Goal: Task Accomplishment & Management: Use online tool/utility

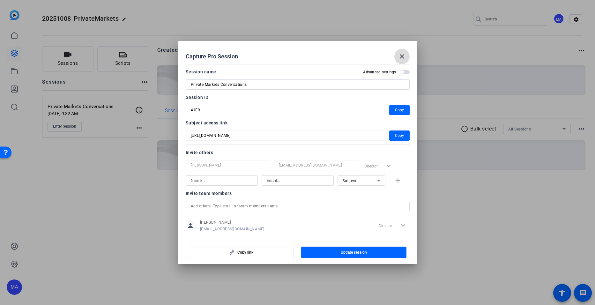
click at [405, 58] on mat-icon "close" at bounding box center [402, 57] width 8 height 8
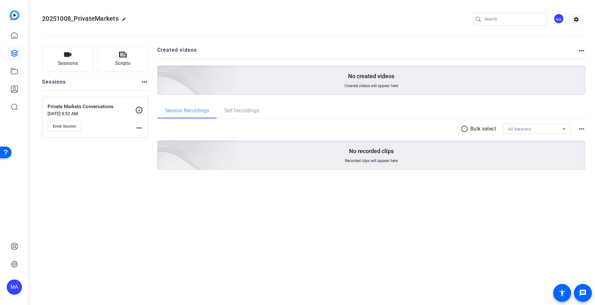
click at [67, 124] on span "Enter Session" at bounding box center [64, 126] width 23 height 5
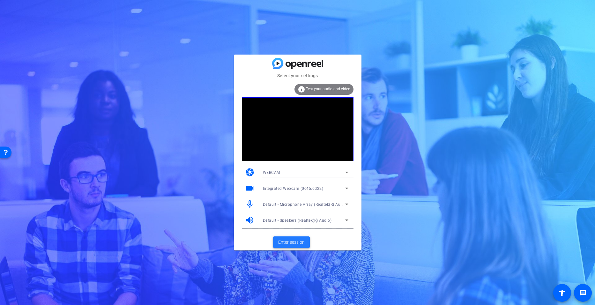
click at [286, 242] on span "Enter session" at bounding box center [291, 242] width 26 height 7
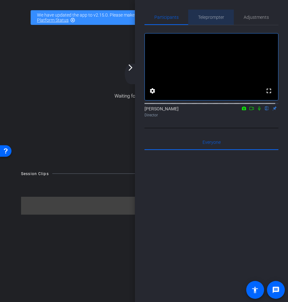
click at [215, 18] on span "Teleprompter" at bounding box center [211, 17] width 26 height 4
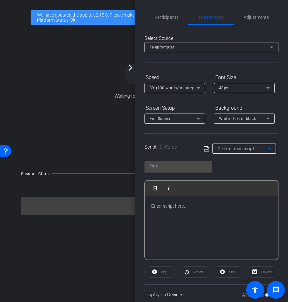
click at [225, 150] on span "Create new script" at bounding box center [236, 148] width 37 height 5
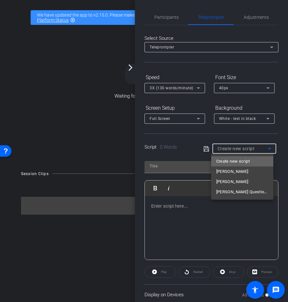
click at [219, 158] on span "Create new script" at bounding box center [232, 162] width 33 height 8
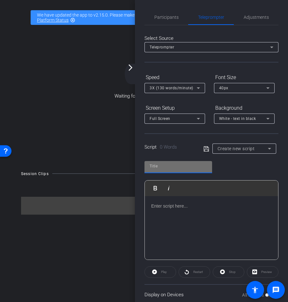
click at [185, 169] on input "text" at bounding box center [178, 166] width 57 height 8
type input "Brendan's script"
click at [179, 203] on p at bounding box center [211, 206] width 121 height 7
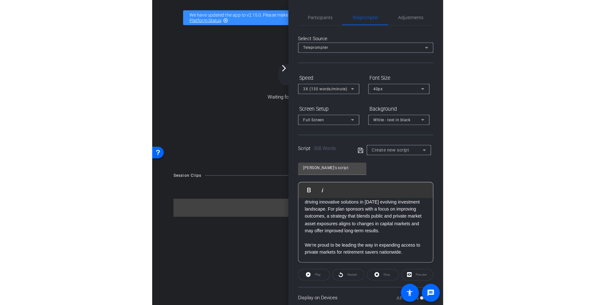
scroll to position [234, 0]
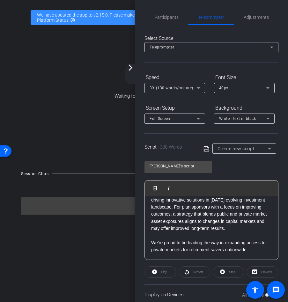
click at [205, 149] on icon at bounding box center [206, 149] width 6 height 8
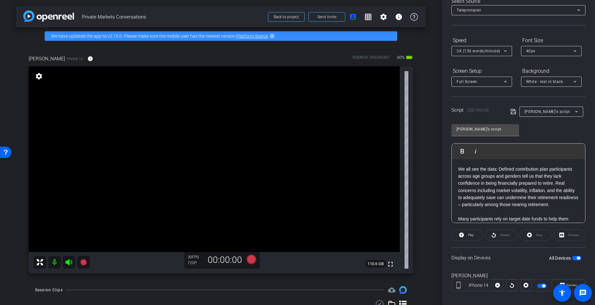
scroll to position [44, 0]
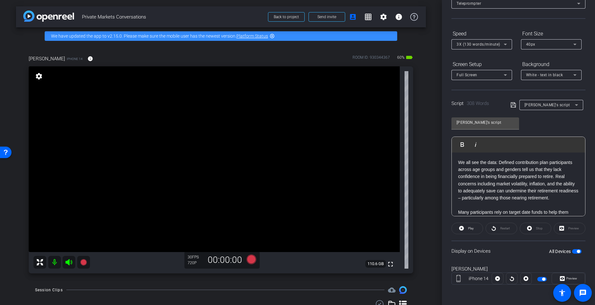
click at [577, 251] on span "button" at bounding box center [578, 251] width 3 height 3
click at [572, 250] on span "button" at bounding box center [573, 251] width 3 height 3
click at [569, 280] on span "Preview" at bounding box center [571, 279] width 11 height 4
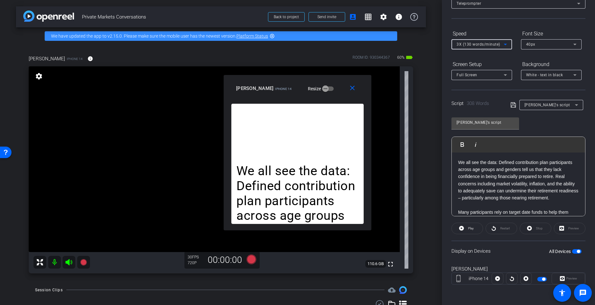
click at [507, 44] on icon at bounding box center [505, 45] width 8 height 8
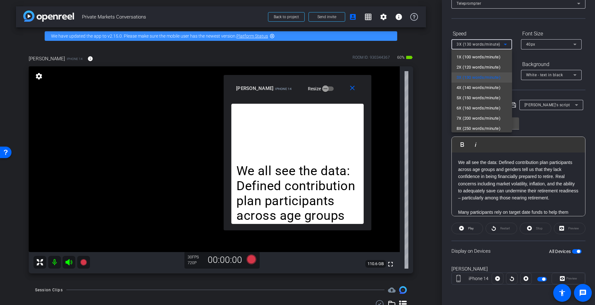
click at [469, 227] on div at bounding box center [297, 152] width 595 height 305
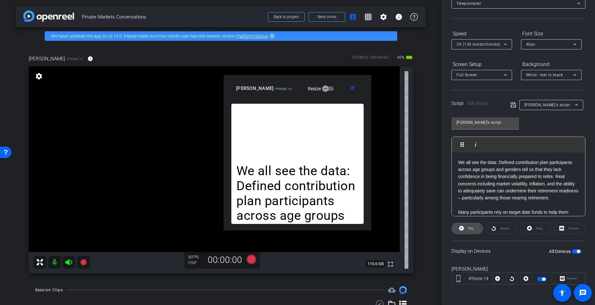
click at [467, 229] on span "Play" at bounding box center [469, 228] width 7 height 9
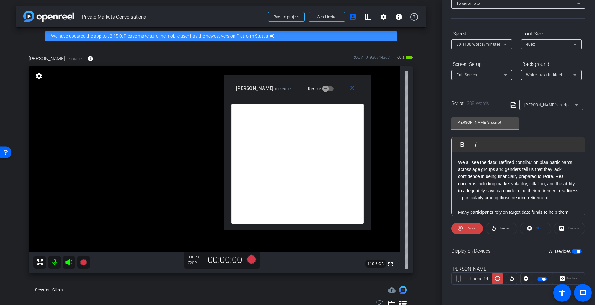
click at [509, 43] on div "3X (130 words/minute)" at bounding box center [481, 44] width 61 height 10
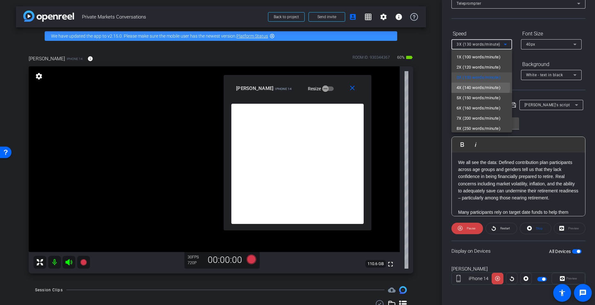
click at [480, 86] on span "4X (140 words/minute)" at bounding box center [478, 88] width 44 height 8
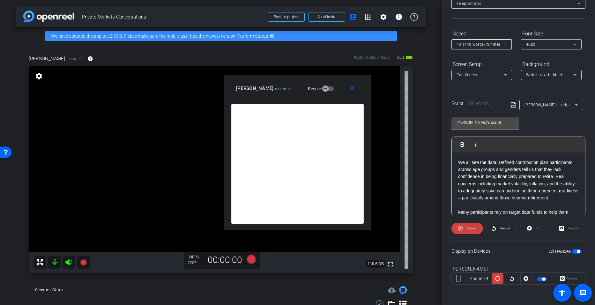
click at [506, 46] on icon at bounding box center [505, 45] width 8 height 8
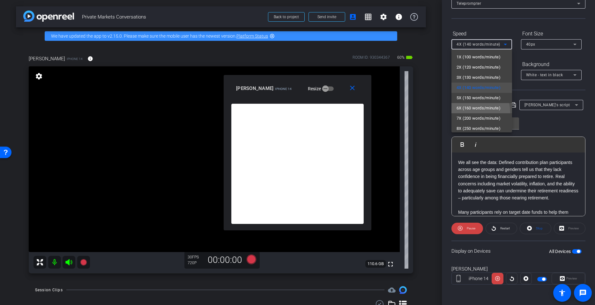
click at [473, 112] on mat-option "6X (160 words/minute)" at bounding box center [481, 108] width 61 height 10
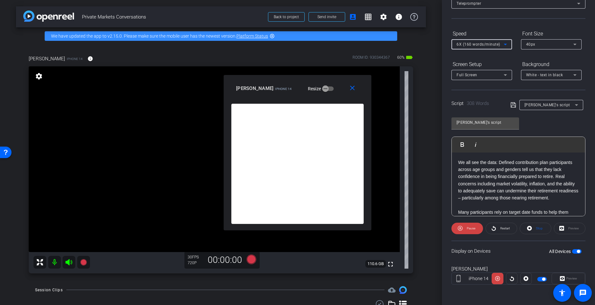
click at [507, 45] on icon at bounding box center [505, 45] width 8 height 8
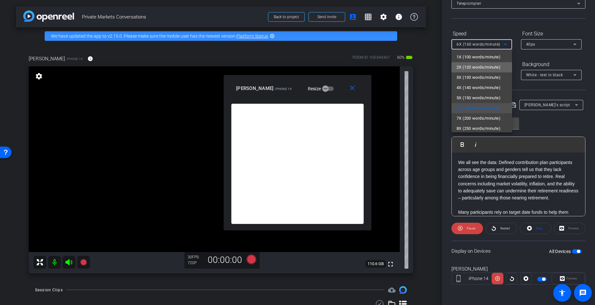
click at [486, 70] on span "2X (120 words/minute)" at bounding box center [478, 67] width 44 height 8
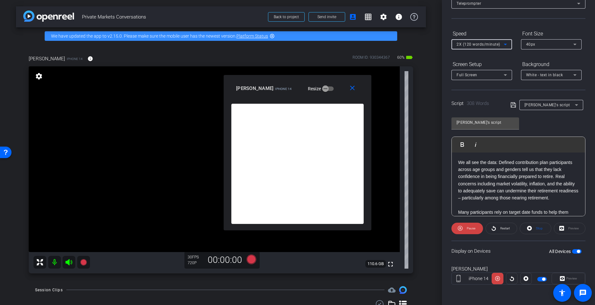
click at [507, 47] on icon at bounding box center [505, 45] width 8 height 8
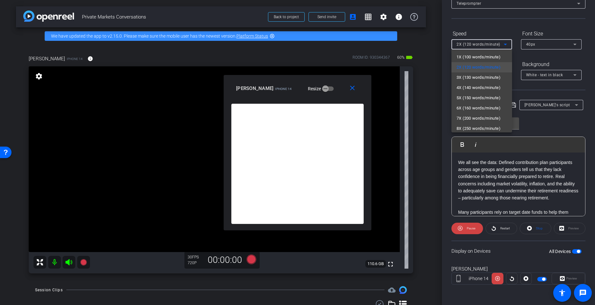
click at [435, 109] on div at bounding box center [297, 152] width 595 height 305
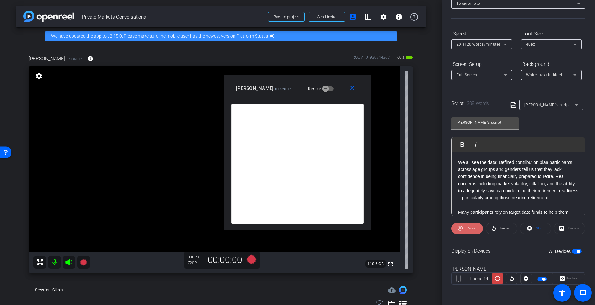
click at [470, 227] on span "Pause" at bounding box center [471, 228] width 9 height 4
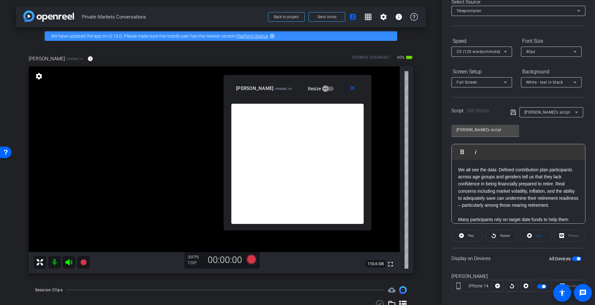
scroll to position [36, 0]
click at [476, 199] on span "We all see the data: Defined contribution plan participants across age groups a…" at bounding box center [518, 187] width 120 height 41
click at [467, 153] on span "Play" at bounding box center [466, 151] width 10 height 5
click at [573, 261] on span "button" at bounding box center [577, 259] width 10 height 4
click at [572, 259] on span "button" at bounding box center [573, 258] width 3 height 3
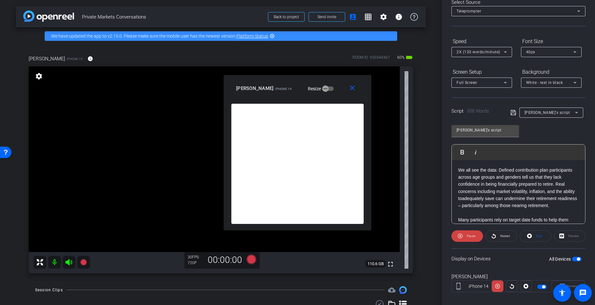
scroll to position [44, 0]
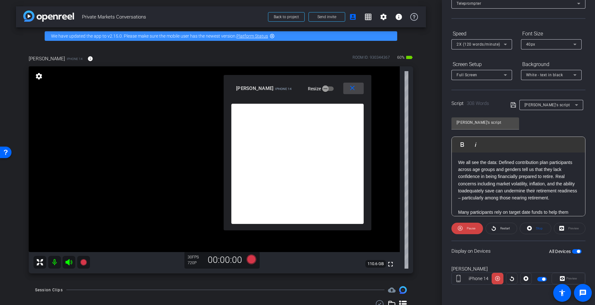
click at [353, 85] on mat-icon "close" at bounding box center [352, 88] width 8 height 8
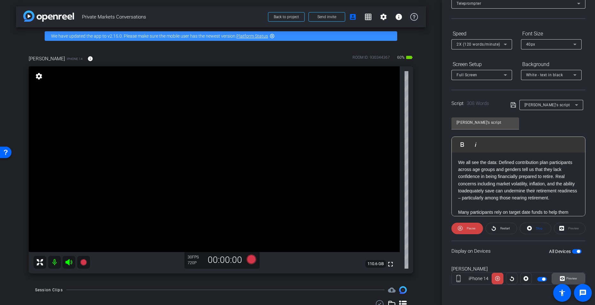
click at [569, 278] on span "Preview" at bounding box center [571, 279] width 11 height 4
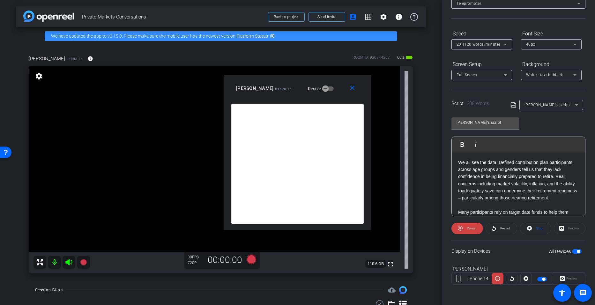
click at [475, 192] on span "We all see the data: Defined contribution plan participants across age groups a…" at bounding box center [517, 180] width 119 height 41
click at [469, 142] on span "Play" at bounding box center [466, 144] width 10 height 5
click at [504, 44] on icon at bounding box center [505, 45] width 3 height 2
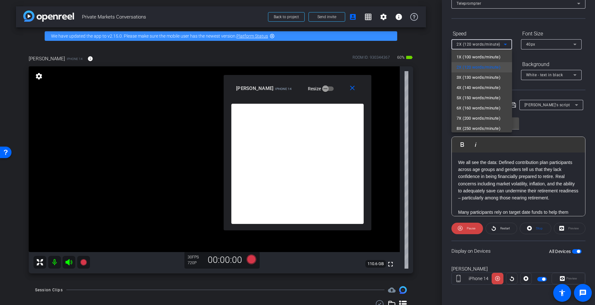
click at [501, 232] on div at bounding box center [297, 152] width 595 height 305
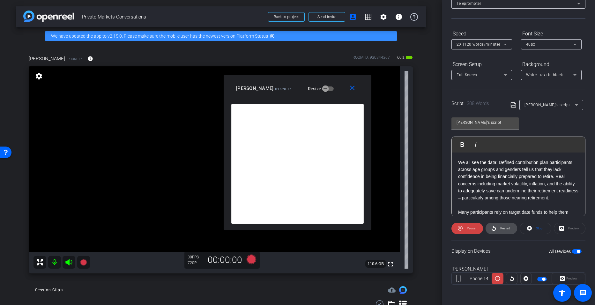
click at [501, 231] on span "Restart" at bounding box center [504, 228] width 11 height 9
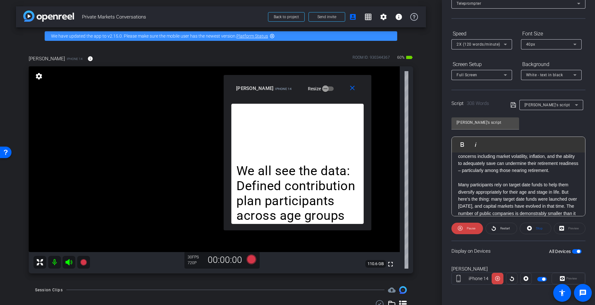
scroll to position [31, 0]
click at [458, 181] on p "Many participants rely on target date funds to help them diversify appropriatel…" at bounding box center [518, 235] width 121 height 114
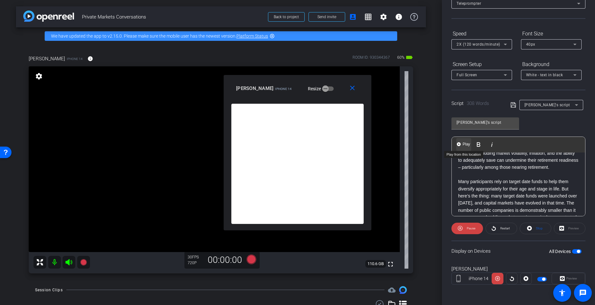
click at [465, 145] on span "Play" at bounding box center [466, 144] width 10 height 5
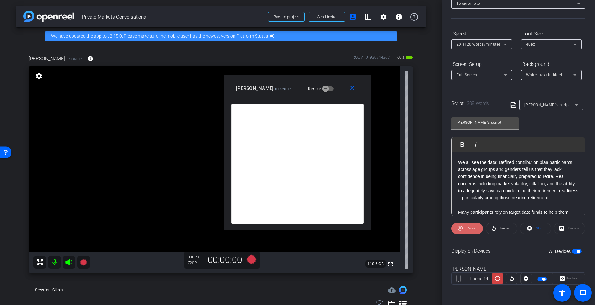
click at [461, 227] on icon at bounding box center [460, 228] width 5 height 8
click at [458, 166] on p "We all see the data: Defined contribution plan participants across age groups a…" at bounding box center [518, 180] width 121 height 43
click at [458, 164] on div "We all see the data: Defined contribution plan participants across age groups a…" at bounding box center [518, 297] width 133 height 291
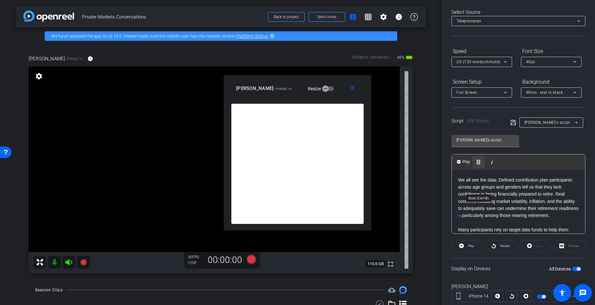
scroll to position [28, 0]
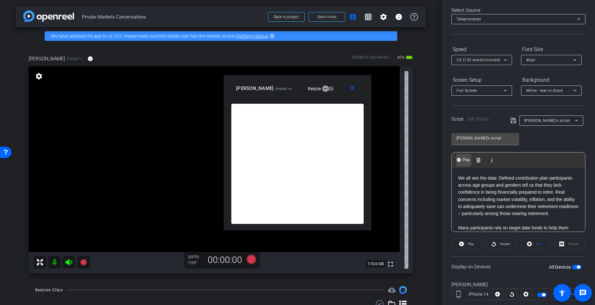
click at [463, 156] on button "Play Play from this location" at bounding box center [463, 160] width 15 height 13
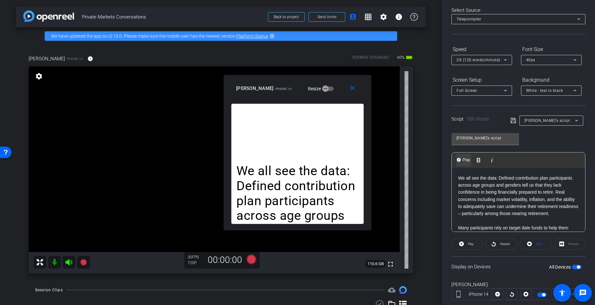
click at [463, 156] on button "Play Play from this location" at bounding box center [463, 160] width 15 height 13
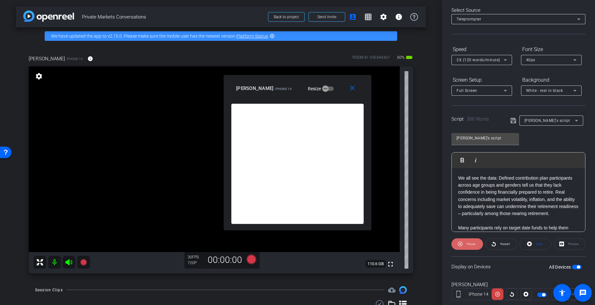
click at [464, 240] on span at bounding box center [467, 243] width 32 height 15
click at [507, 64] on div "2X (120 words/minute)" at bounding box center [481, 60] width 61 height 10
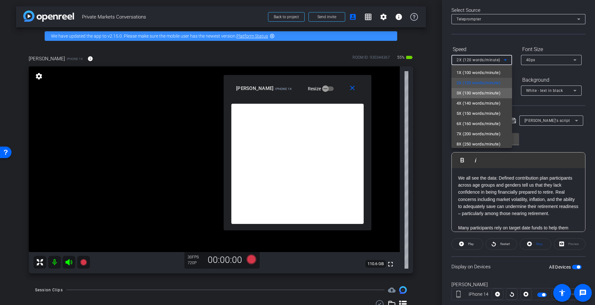
click at [483, 88] on mat-option "3X (130 words/minute)" at bounding box center [481, 93] width 61 height 10
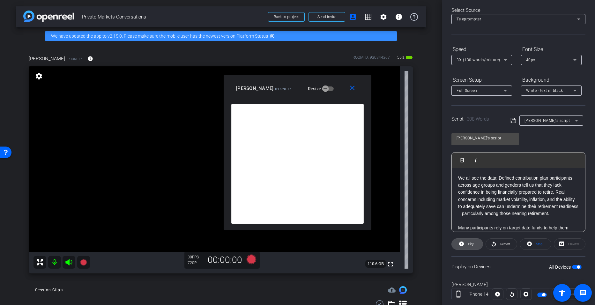
click at [465, 240] on span at bounding box center [467, 243] width 31 height 15
click at [465, 240] on span "Pause" at bounding box center [470, 244] width 10 height 9
click at [462, 243] on icon at bounding box center [461, 243] width 5 height 5
drag, startPoint x: 501, startPoint y: 66, endPoint x: 494, endPoint y: 54, distance: 14.0
click at [494, 54] on div "Speed 3X (130 words/minute)" at bounding box center [481, 54] width 61 height 21
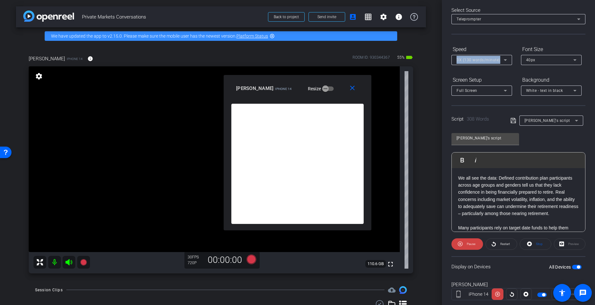
click at [494, 54] on div "Speed" at bounding box center [481, 49] width 61 height 11
click at [495, 55] on div "3X (130 words/minute)" at bounding box center [481, 60] width 50 height 10
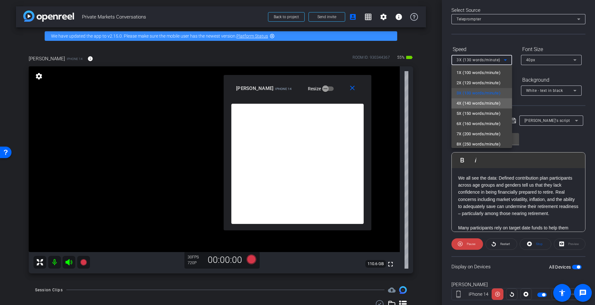
click at [482, 98] on mat-option "4X (140 words/minute)" at bounding box center [481, 103] width 61 height 10
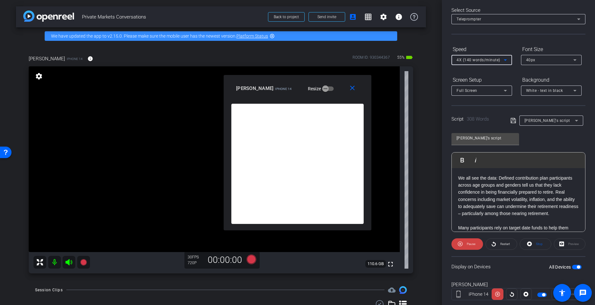
click at [492, 63] on div "4X (140 words/minute)" at bounding box center [479, 60] width 47 height 8
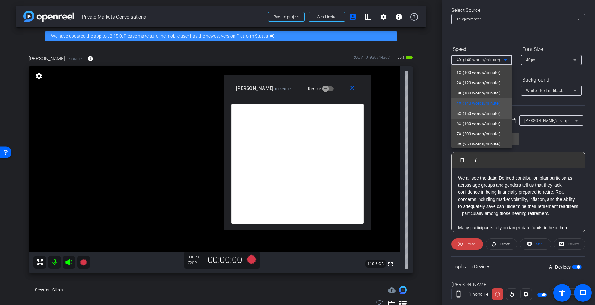
click at [488, 110] on span "5X (150 words/minute)" at bounding box center [478, 114] width 44 height 8
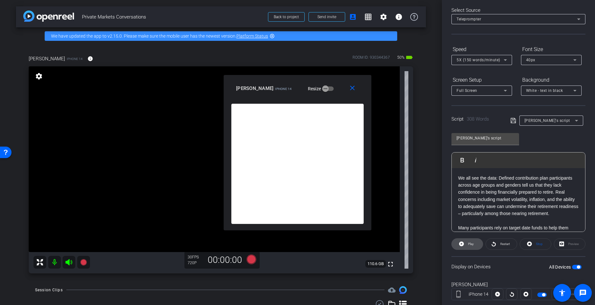
click at [464, 240] on span at bounding box center [467, 243] width 31 height 15
click at [470, 241] on span "Pause" at bounding box center [470, 244] width 10 height 9
click at [458, 180] on span "We all see the data: Defined contribution plan participants across age groups a…" at bounding box center [518, 195] width 120 height 41
click at [566, 246] on div "Preview" at bounding box center [570, 243] width 32 height 11
click at [355, 90] on mat-icon "close" at bounding box center [352, 88] width 8 height 8
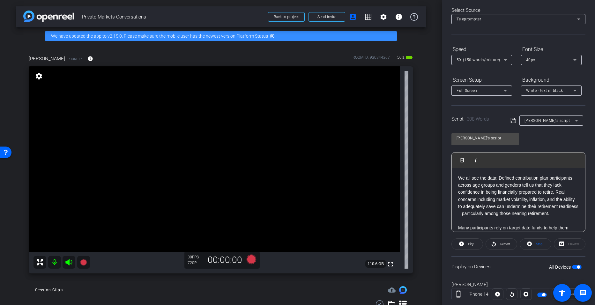
click at [566, 243] on div "Preview" at bounding box center [570, 243] width 32 height 11
click at [557, 244] on div "Preview" at bounding box center [570, 243] width 32 height 11
drag, startPoint x: 557, startPoint y: 244, endPoint x: 561, endPoint y: 244, distance: 4.1
click at [561, 244] on div "Preview" at bounding box center [570, 243] width 32 height 11
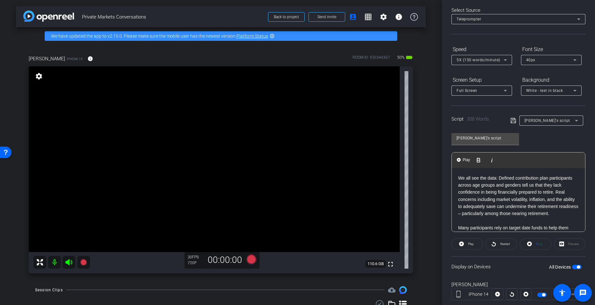
drag, startPoint x: 565, startPoint y: 224, endPoint x: 457, endPoint y: 188, distance: 113.8
click at [457, 188] on div "We all see the data: Defined contribution plan participants across age groups a…" at bounding box center [518, 101] width 133 height 291
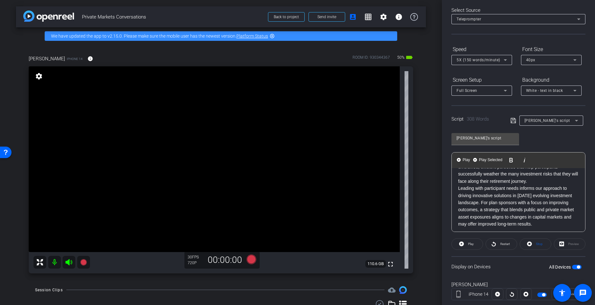
scroll to position [203, 0]
click at [479, 209] on p "Leading with participant needs informs our approach to driving innovative solut…" at bounding box center [518, 206] width 121 height 43
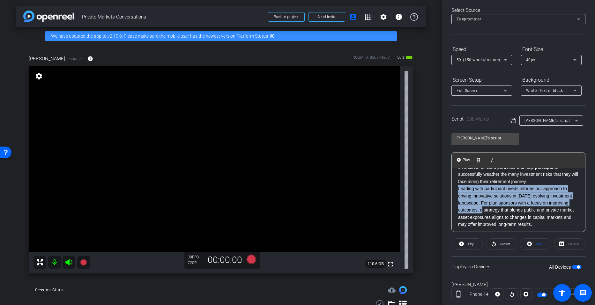
drag, startPoint x: 480, startPoint y: 218, endPoint x: 457, endPoint y: 196, distance: 32.3
click at [457, 196] on div "We all see the data: Defined contribution plan participants across age groups a…" at bounding box center [518, 110] width 133 height 291
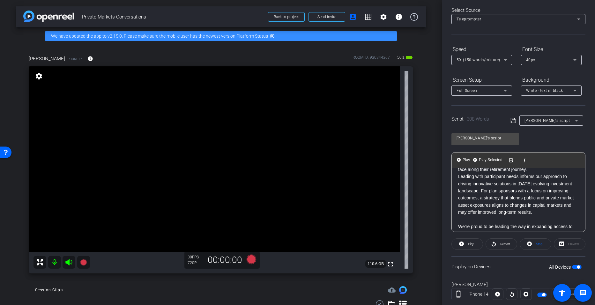
scroll to position [31, 0]
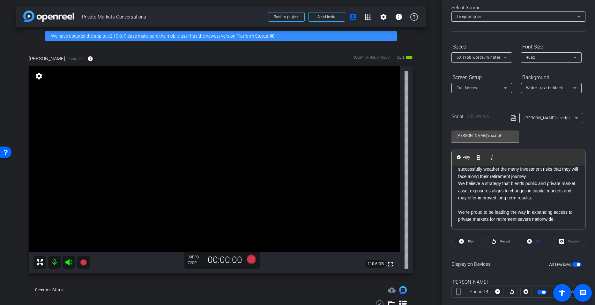
click at [457, 181] on div "We all see the data: Defined contribution plan participants across age groups a…" at bounding box center [518, 94] width 133 height 270
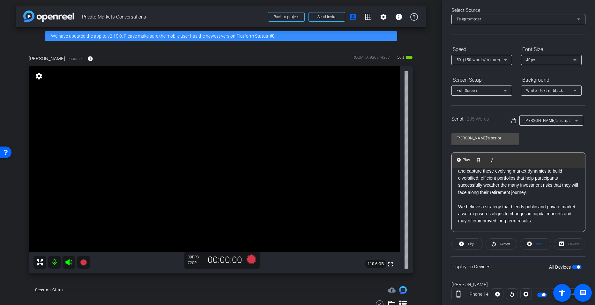
scroll to position [177, 0]
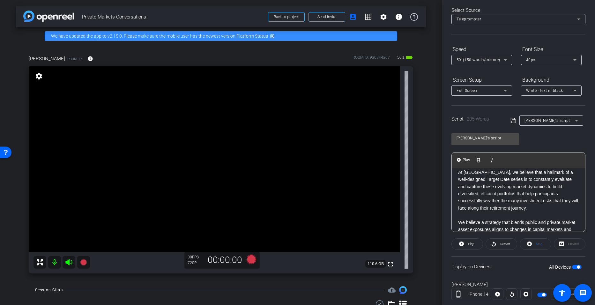
click at [515, 199] on p "At State Street, we believe that a hallmark of a well-designed Target Date seri…" at bounding box center [518, 190] width 121 height 43
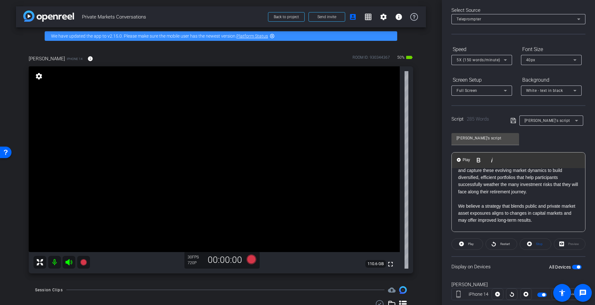
scroll to position [193, 0]
drag, startPoint x: 483, startPoint y: 213, endPoint x: 455, endPoint y: 212, distance: 27.1
click at [455, 212] on div "We all see the data: Defined contribution plan participants across age groups a…" at bounding box center [518, 113] width 133 height 277
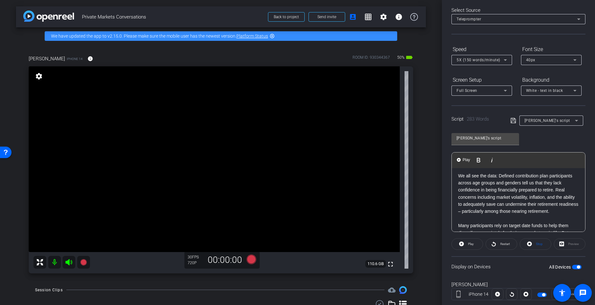
scroll to position [0, 0]
click at [457, 181] on div "We all see the data: Defined contribution plan participants across age groups a…" at bounding box center [518, 306] width 133 height 277
click at [457, 176] on div "We all see the data: Defined contribution plan participants across age groups a…" at bounding box center [518, 306] width 133 height 277
click at [558, 243] on div "Preview" at bounding box center [570, 243] width 32 height 11
click at [566, 242] on div "Preview" at bounding box center [570, 243] width 32 height 11
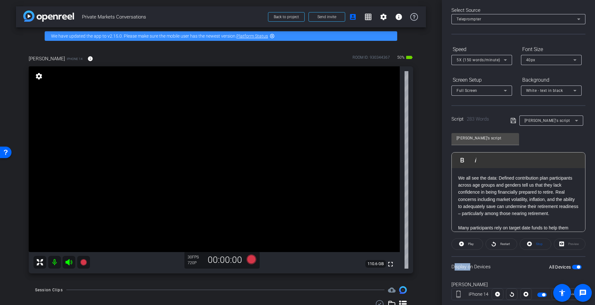
click at [566, 242] on div "Preview" at bounding box center [570, 243] width 32 height 11
drag, startPoint x: 566, startPoint y: 242, endPoint x: 563, endPoint y: 242, distance: 3.8
click at [563, 242] on div "Preview" at bounding box center [570, 243] width 32 height 11
click at [572, 267] on span "button" at bounding box center [577, 267] width 10 height 4
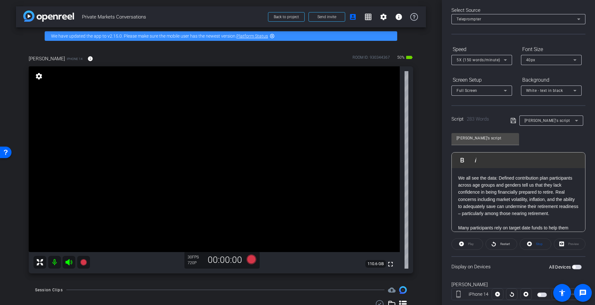
click at [572, 267] on span "button" at bounding box center [573, 266] width 3 height 3
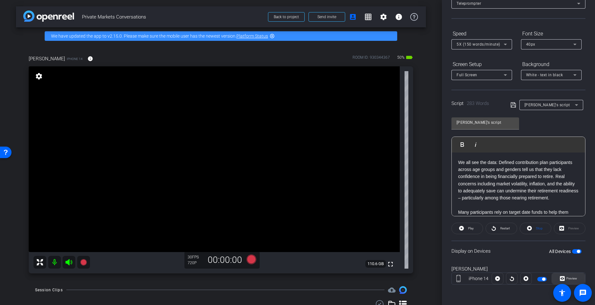
click at [561, 279] on icon at bounding box center [562, 278] width 5 height 5
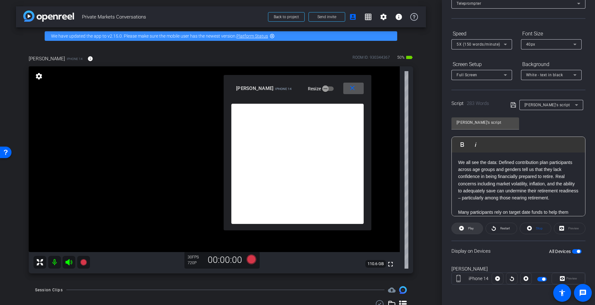
click at [465, 229] on span at bounding box center [467, 228] width 31 height 15
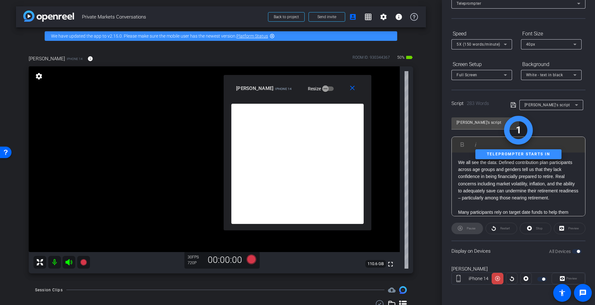
click at [463, 225] on div "Pause" at bounding box center [467, 228] width 32 height 11
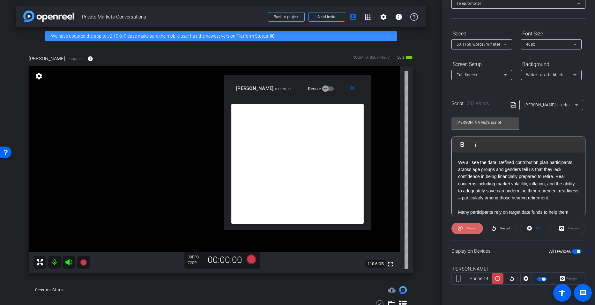
click at [474, 229] on span "Pause" at bounding box center [471, 228] width 9 height 4
click at [355, 88] on mat-icon "close" at bounding box center [352, 88] width 8 height 8
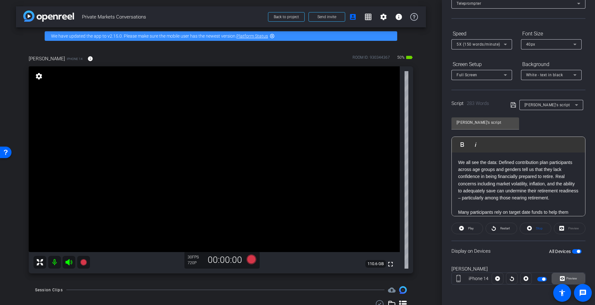
click at [567, 277] on span "Preview" at bounding box center [571, 279] width 11 height 4
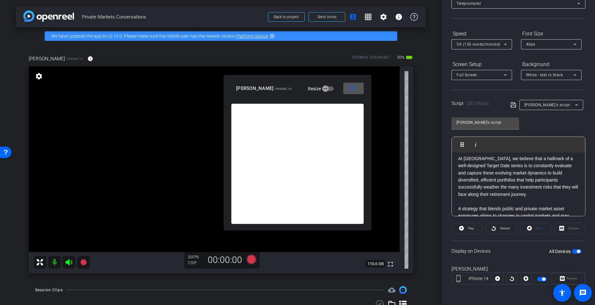
scroll to position [174, 0]
click at [459, 167] on p "At State Street, we believe that a hallmark of a well-designed Target Date seri…" at bounding box center [518, 177] width 121 height 43
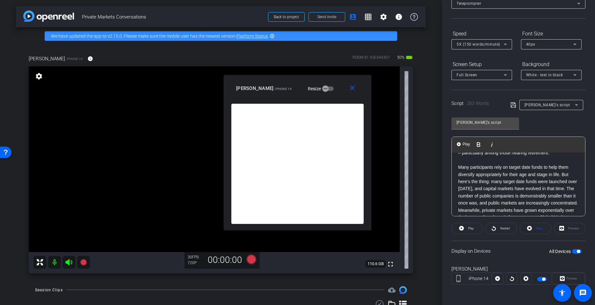
scroll to position [0, 0]
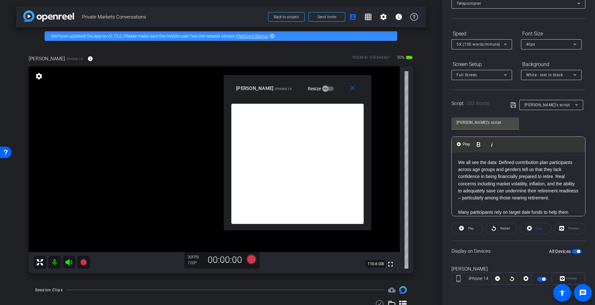
click at [459, 160] on span "We all see the data: Defined contribution plan participants across age groups a…" at bounding box center [518, 180] width 120 height 41
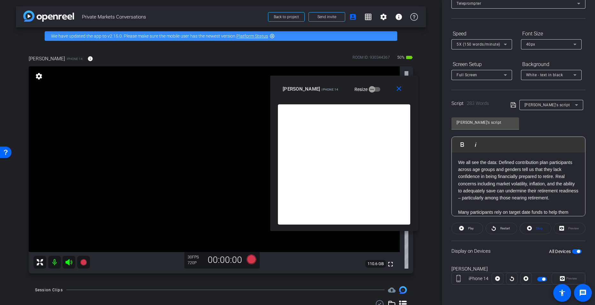
drag, startPoint x: 270, startPoint y: 89, endPoint x: 316, endPoint y: 90, distance: 46.3
click at [321, 90] on span "iPhone 14" at bounding box center [329, 90] width 17 height 4
click at [463, 229] on icon at bounding box center [461, 228] width 5 height 5
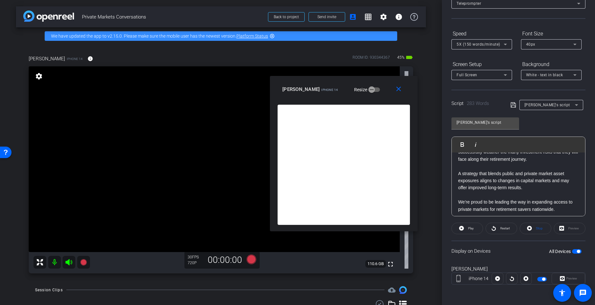
scroll to position [220, 0]
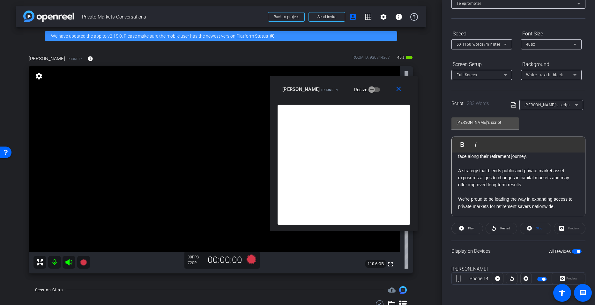
click at [462, 171] on p "A strategy that blends public and private market asset exposures aligns to chan…" at bounding box center [518, 177] width 121 height 21
click at [457, 170] on div "We all see the data: Defined contribution plan participants across age groups a…" at bounding box center [518, 77] width 133 height 277
click at [460, 148] on button "Play Play from this location" at bounding box center [463, 144] width 15 height 13
click at [397, 88] on mat-icon "close" at bounding box center [399, 89] width 8 height 8
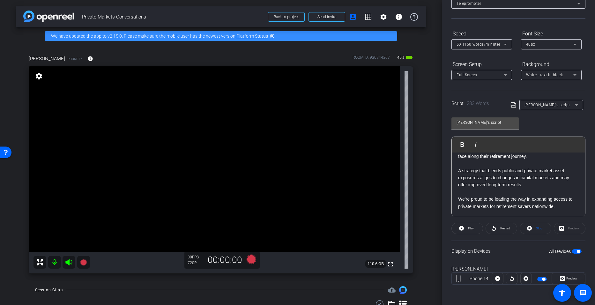
click at [67, 252] on video at bounding box center [214, 159] width 371 height 186
click at [67, 263] on icon at bounding box center [68, 262] width 7 height 6
click at [57, 264] on mat-icon at bounding box center [54, 262] width 13 height 13
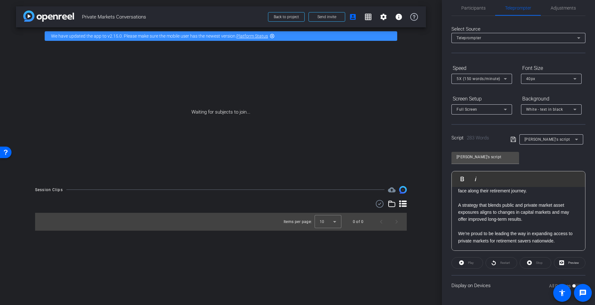
scroll to position [9, 0]
